Goal: Task Accomplishment & Management: Use online tool/utility

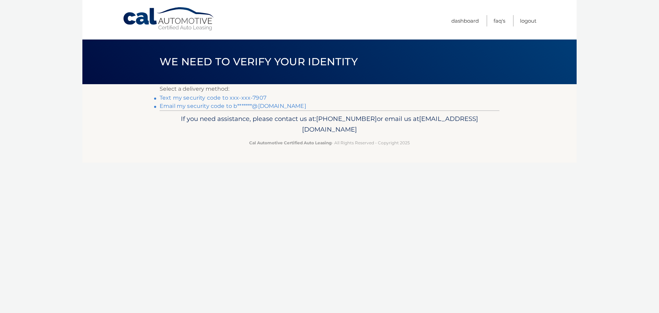
click at [255, 96] on link "Text my security code to xxx-xxx-7907" at bounding box center [213, 97] width 107 height 7
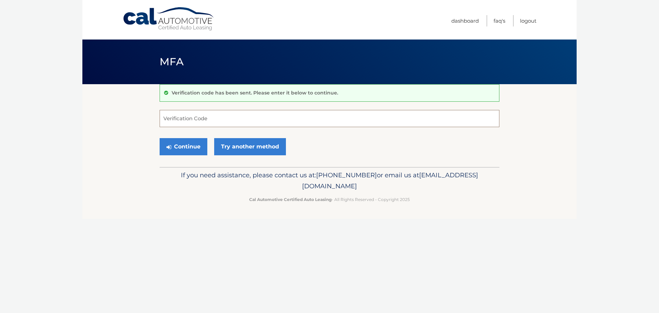
click at [236, 112] on input "Verification Code" at bounding box center [330, 118] width 340 height 17
click at [235, 109] on div "Verification code has been sent. Please enter it below to continue. Verificatio…" at bounding box center [330, 125] width 340 height 83
click at [231, 117] on input "Verification Code" at bounding box center [330, 118] width 340 height 17
type input "045072"
click at [193, 145] on button "Continue" at bounding box center [184, 146] width 48 height 17
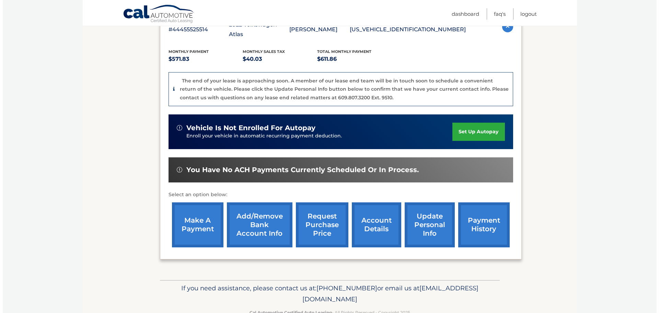
scroll to position [137, 0]
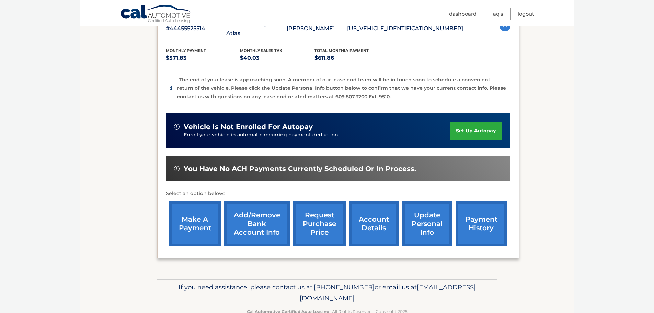
click at [315, 217] on link "request purchase price" at bounding box center [319, 223] width 53 height 45
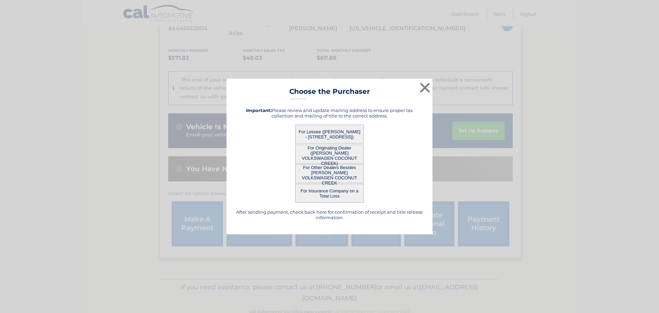
click at [353, 134] on button "For Lessee ([PERSON_NAME] - [STREET_ADDRESS])" at bounding box center [329, 134] width 69 height 19
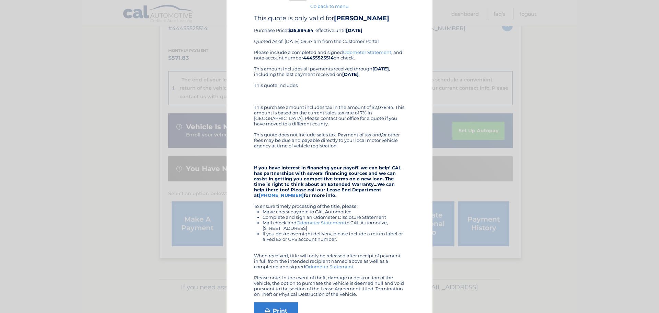
scroll to position [64, 0]
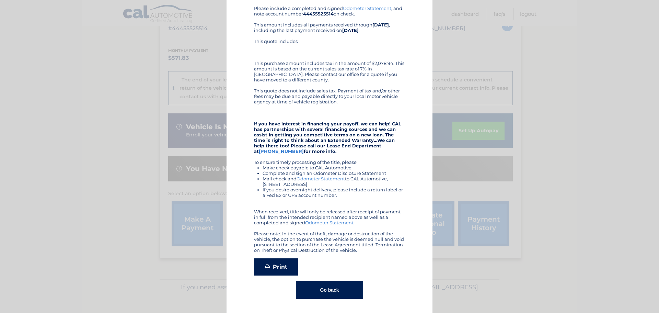
click at [287, 273] on link "Print" at bounding box center [276, 266] width 44 height 17
